Goal: Information Seeking & Learning: Learn about a topic

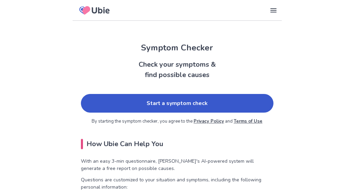
click at [152, 104] on link "Start a symptom check" at bounding box center [177, 103] width 192 height 19
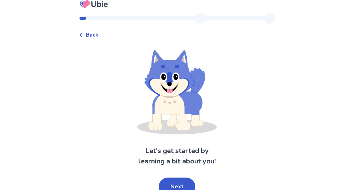
scroll to position [13, 0]
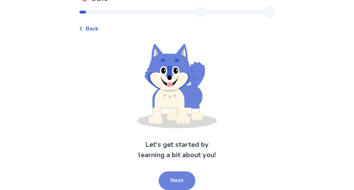
click at [181, 182] on button "Next" at bounding box center [177, 180] width 37 height 19
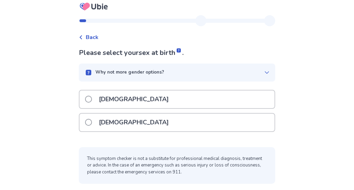
click at [91, 121] on span at bounding box center [88, 122] width 7 height 7
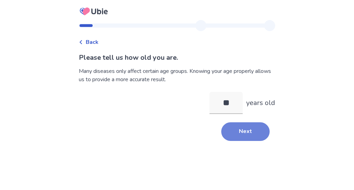
type input "**"
click at [243, 131] on button "Next" at bounding box center [245, 131] width 48 height 19
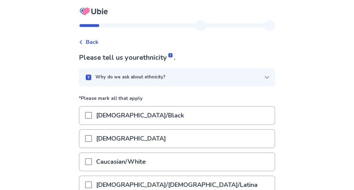
click at [92, 161] on span at bounding box center [88, 161] width 7 height 7
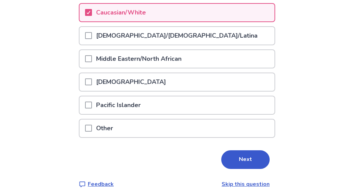
scroll to position [158, 0]
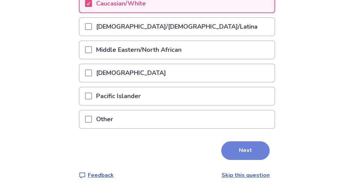
click at [240, 147] on button "Next" at bounding box center [245, 150] width 48 height 19
